Goal: Task Accomplishment & Management: Use online tool/utility

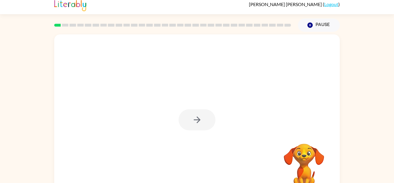
scroll to position [5, 0]
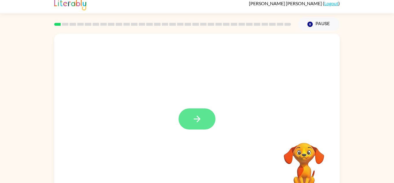
click at [186, 119] on button "button" at bounding box center [197, 118] width 37 height 21
click at [186, 119] on div at bounding box center [197, 115] width 286 height 165
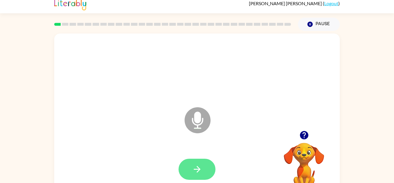
click at [197, 162] on button "button" at bounding box center [197, 169] width 37 height 21
click at [200, 160] on button "button" at bounding box center [197, 169] width 37 height 21
click at [211, 169] on button "button" at bounding box center [197, 169] width 37 height 21
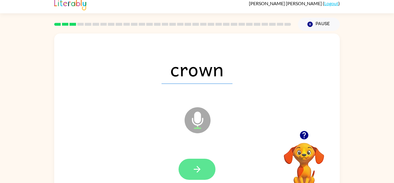
click at [204, 161] on button "button" at bounding box center [197, 169] width 37 height 21
click at [203, 165] on button "button" at bounding box center [197, 169] width 37 height 21
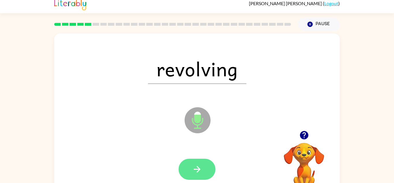
click at [197, 171] on icon "button" at bounding box center [197, 169] width 7 height 7
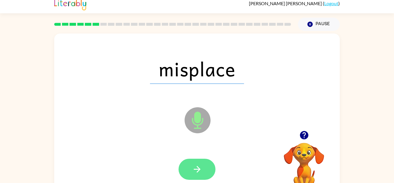
click at [198, 170] on icon "button" at bounding box center [197, 169] width 7 height 7
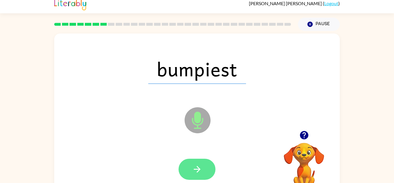
click at [198, 169] on icon "button" at bounding box center [197, 169] width 7 height 7
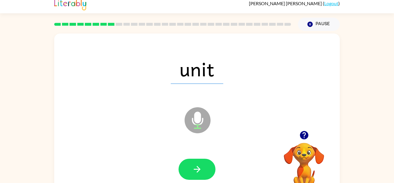
click at [198, 169] on icon "button" at bounding box center [197, 169] width 7 height 7
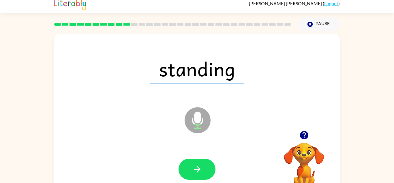
click at [198, 169] on icon "button" at bounding box center [197, 169] width 7 height 7
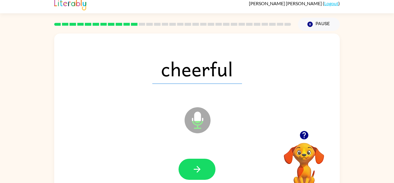
click at [198, 169] on icon "button" at bounding box center [197, 169] width 7 height 7
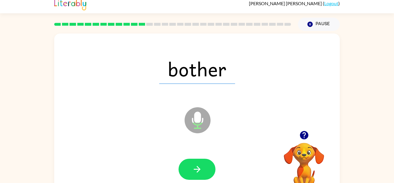
click at [198, 169] on icon "button" at bounding box center [197, 169] width 7 height 7
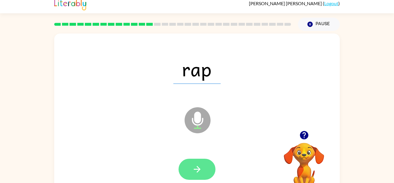
click at [201, 164] on icon "button" at bounding box center [197, 169] width 10 height 10
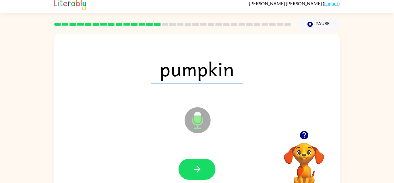
click at [201, 164] on icon "button" at bounding box center [197, 169] width 10 height 10
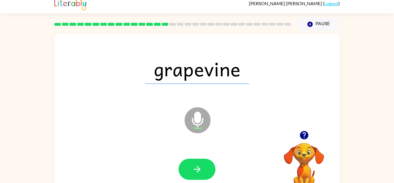
click at [201, 164] on icon "button" at bounding box center [197, 169] width 10 height 10
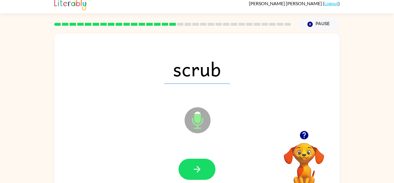
click at [201, 164] on icon "button" at bounding box center [197, 169] width 10 height 10
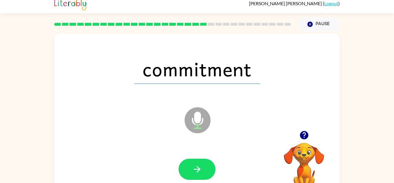
click at [201, 164] on icon "button" at bounding box center [197, 169] width 10 height 10
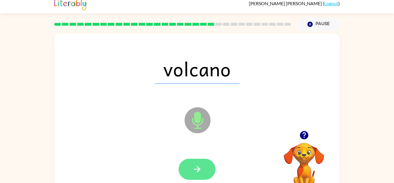
click at [201, 165] on icon "button" at bounding box center [197, 169] width 10 height 10
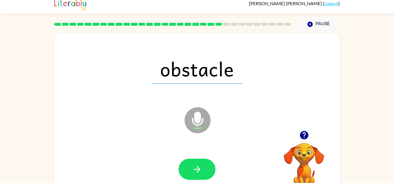
click at [201, 165] on icon "button" at bounding box center [197, 169] width 10 height 10
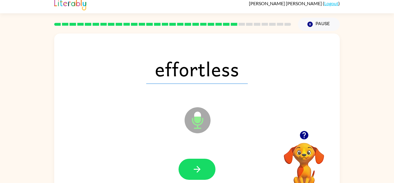
click at [201, 165] on icon "button" at bounding box center [197, 169] width 10 height 10
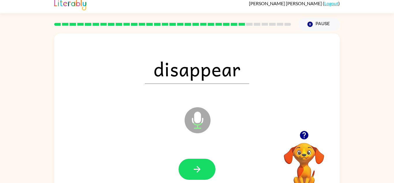
click at [201, 165] on icon "button" at bounding box center [197, 169] width 10 height 10
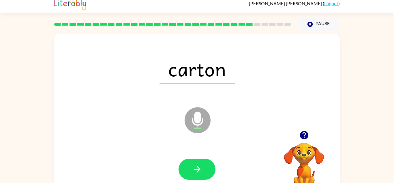
click at [201, 165] on icon "button" at bounding box center [197, 169] width 10 height 10
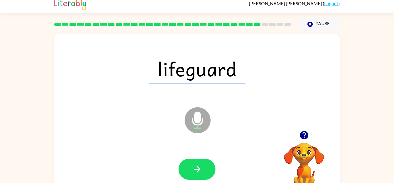
click at [201, 165] on icon "button" at bounding box center [197, 169] width 10 height 10
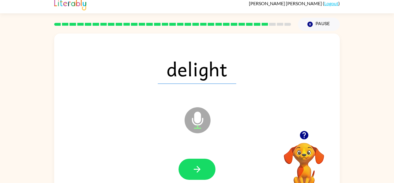
click at [201, 165] on icon "button" at bounding box center [197, 169] width 10 height 10
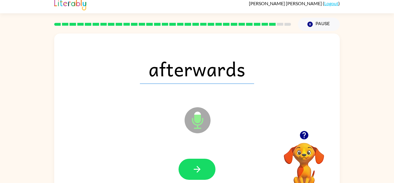
click at [201, 165] on icon "button" at bounding box center [197, 169] width 10 height 10
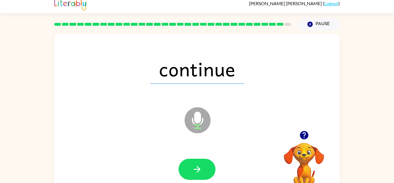
click at [201, 165] on icon "button" at bounding box center [197, 169] width 10 height 10
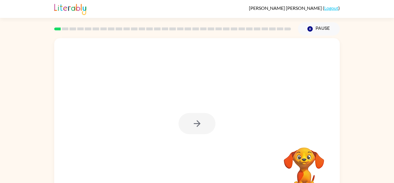
click at [394, 139] on div "Your browser must support playing .mp4 files to use Literably. Please try using…" at bounding box center [197, 119] width 394 height 167
click at [181, 122] on button "button" at bounding box center [197, 123] width 37 height 21
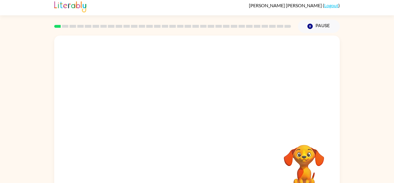
scroll to position [20, 0]
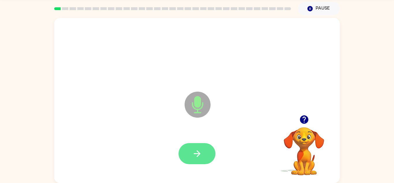
click at [194, 154] on icon "button" at bounding box center [197, 153] width 10 height 10
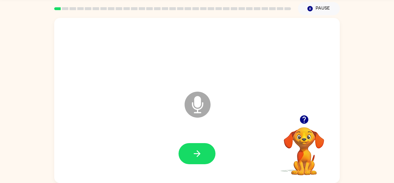
click at [194, 154] on icon "button" at bounding box center [197, 153] width 10 height 10
click at [198, 159] on button "button" at bounding box center [197, 153] width 37 height 21
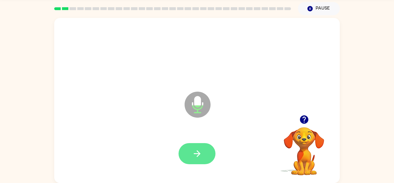
click at [205, 162] on button "button" at bounding box center [197, 153] width 37 height 21
click at [205, 161] on button "button" at bounding box center [197, 153] width 37 height 21
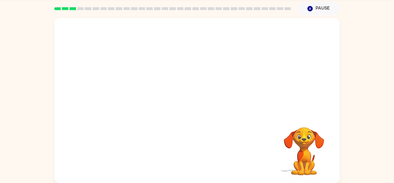
click at [205, 161] on div at bounding box center [197, 153] width 274 height 47
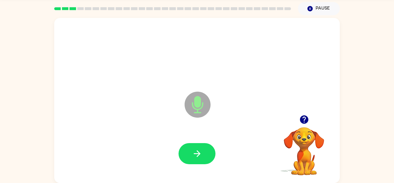
click at [205, 161] on button "button" at bounding box center [197, 153] width 37 height 21
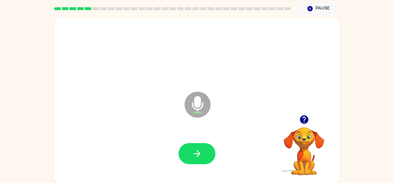
click at [196, 154] on icon "button" at bounding box center [197, 153] width 10 height 10
click at [189, 162] on button "button" at bounding box center [197, 153] width 37 height 21
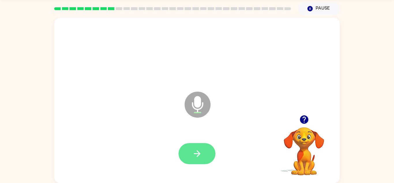
click at [207, 149] on button "button" at bounding box center [197, 153] width 37 height 21
click at [198, 152] on icon "button" at bounding box center [197, 153] width 7 height 7
click at [202, 155] on icon "button" at bounding box center [197, 153] width 10 height 10
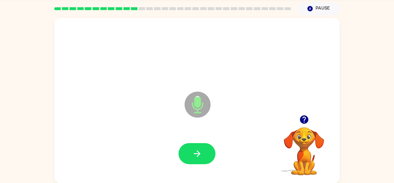
click at [202, 155] on icon "button" at bounding box center [197, 153] width 10 height 10
click at [202, 152] on icon "button" at bounding box center [197, 153] width 10 height 10
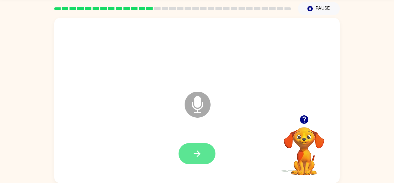
click at [214, 153] on button "button" at bounding box center [197, 153] width 37 height 21
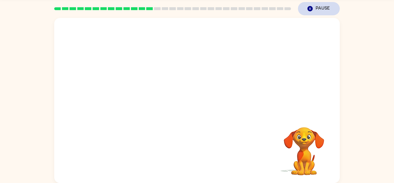
click at [304, 10] on button "Pause Pause" at bounding box center [319, 8] width 42 height 13
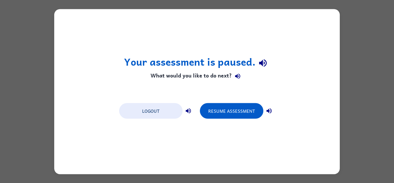
scroll to position [0, 0]
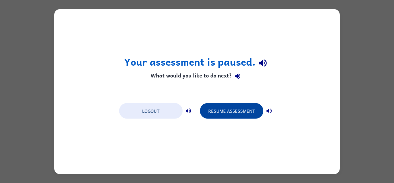
click at [229, 116] on button "Resume Assessment" at bounding box center [232, 111] width 64 height 16
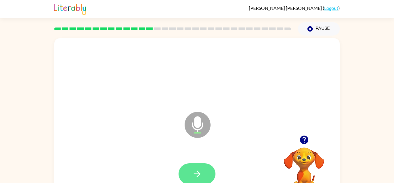
click at [201, 176] on icon "button" at bounding box center [197, 174] width 10 height 10
click at [196, 170] on icon "button" at bounding box center [197, 174] width 10 height 10
click at [196, 170] on div at bounding box center [197, 173] width 37 height 21
click at [204, 169] on button "button" at bounding box center [197, 173] width 37 height 21
click at [194, 165] on button "button" at bounding box center [197, 173] width 37 height 21
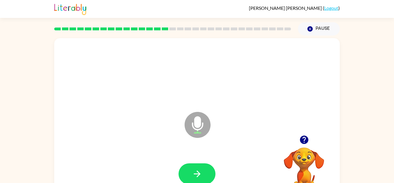
click at [194, 165] on button "button" at bounding box center [197, 173] width 37 height 21
click at [190, 170] on button "button" at bounding box center [197, 173] width 37 height 21
click at [195, 169] on icon "button" at bounding box center [197, 174] width 10 height 10
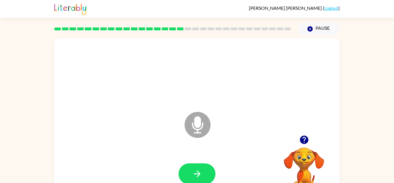
click at [195, 169] on icon "button" at bounding box center [197, 174] width 10 height 10
click at [201, 163] on button "button" at bounding box center [197, 173] width 37 height 21
click at [205, 166] on button "button" at bounding box center [197, 173] width 37 height 21
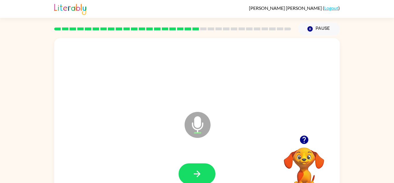
click at [205, 166] on button "button" at bounding box center [197, 173] width 37 height 21
click at [193, 170] on icon "button" at bounding box center [197, 174] width 10 height 10
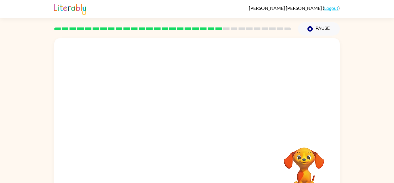
click at [193, 170] on div at bounding box center [197, 173] width 274 height 47
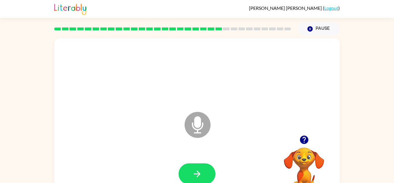
click at [193, 170] on icon "button" at bounding box center [197, 174] width 10 height 10
click at [200, 166] on button "button" at bounding box center [197, 173] width 37 height 21
click at [204, 166] on button "button" at bounding box center [197, 173] width 37 height 21
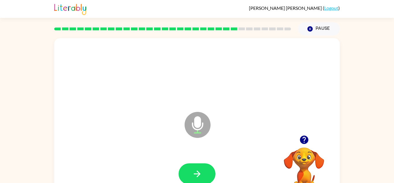
click at [204, 166] on button "button" at bounding box center [197, 173] width 37 height 21
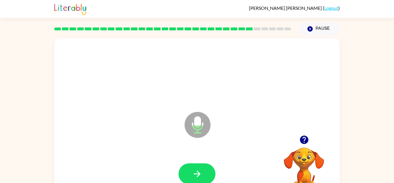
click at [204, 166] on button "button" at bounding box center [197, 173] width 37 height 21
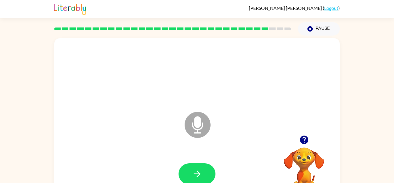
click at [204, 166] on button "button" at bounding box center [197, 173] width 37 height 21
